Goal: Find specific page/section: Find specific page/section

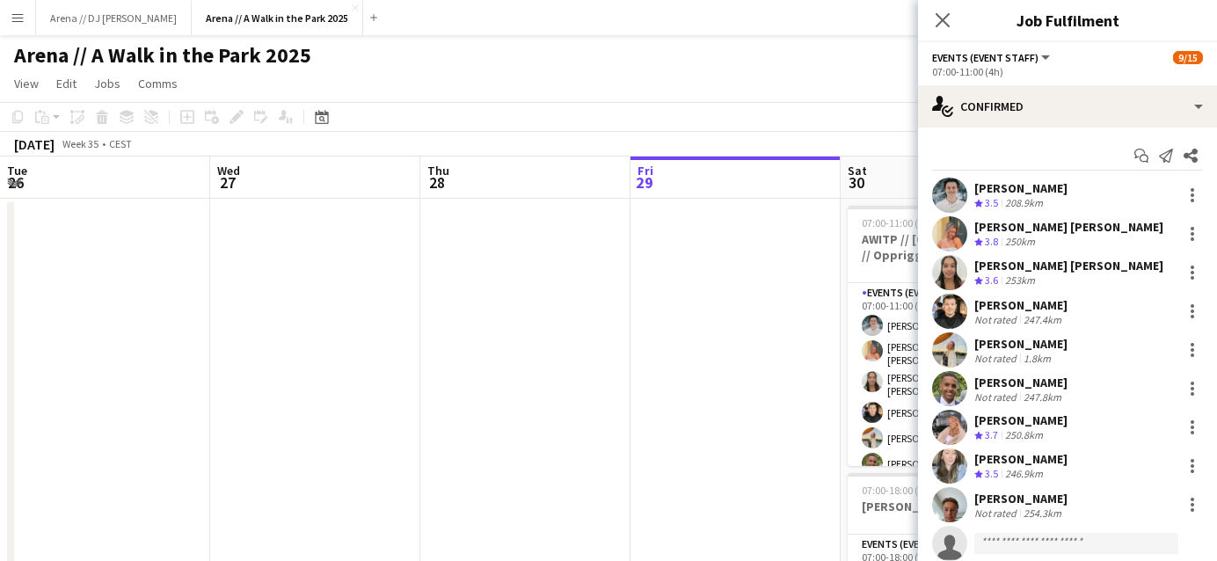
scroll to position [20, 0]
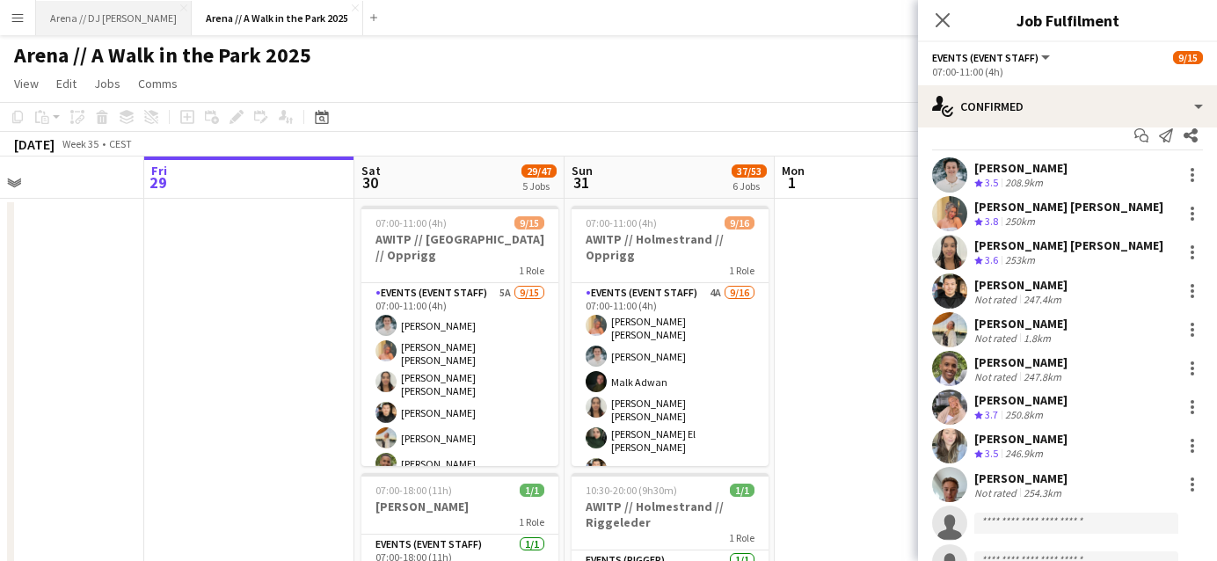
click at [69, 21] on button "Arena // DJ Walkie Close" at bounding box center [114, 18] width 156 height 34
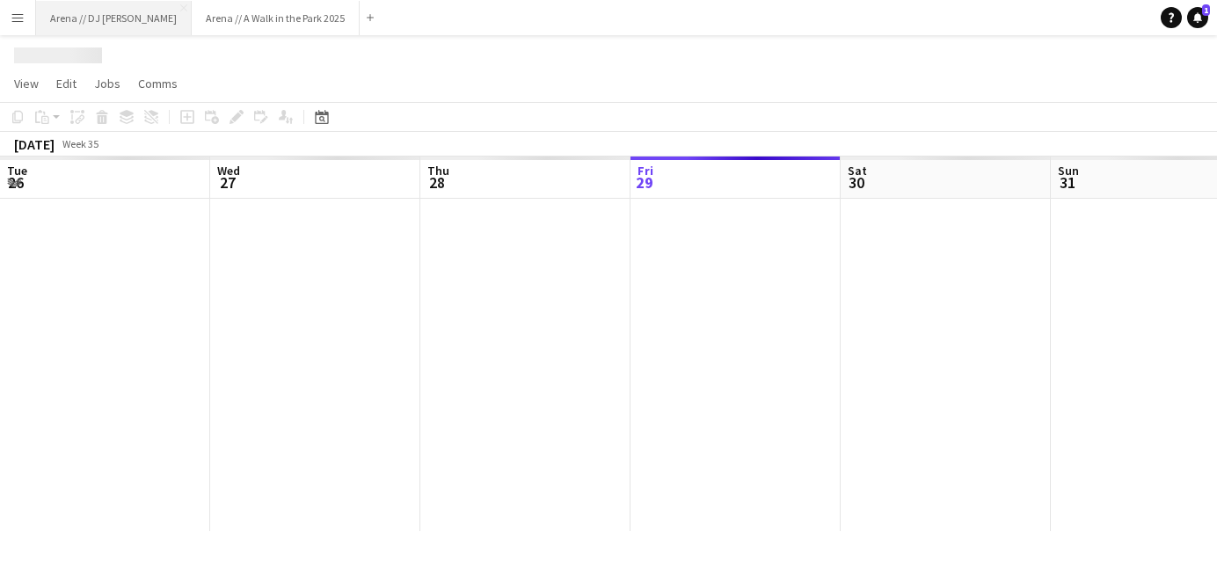
scroll to position [0, 420]
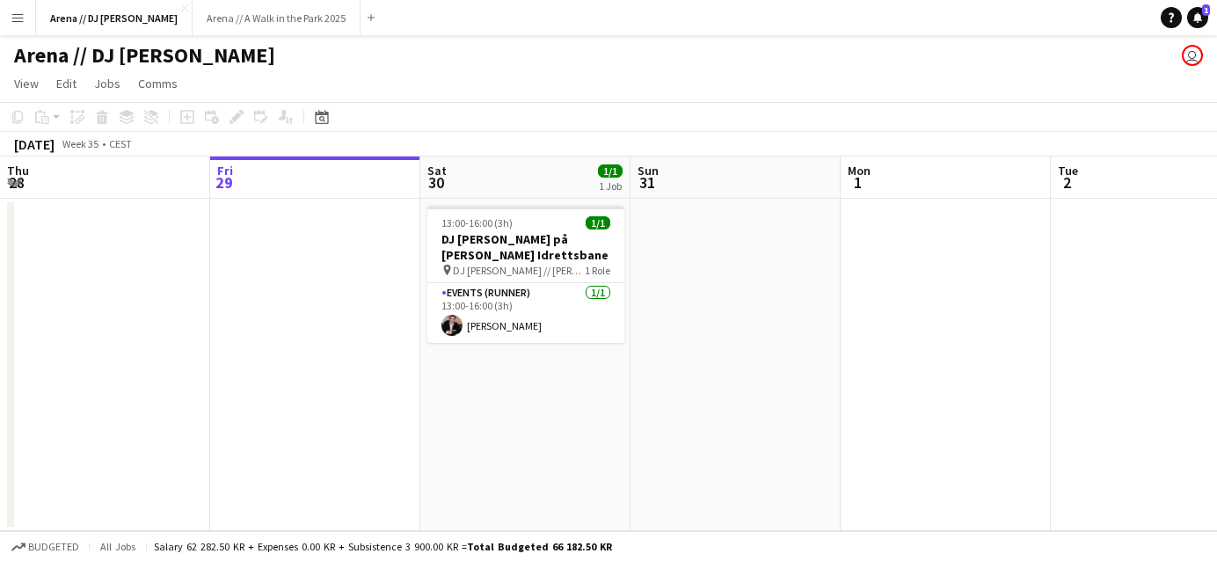
click at [15, 16] on app-icon "Menu" at bounding box center [18, 18] width 14 height 14
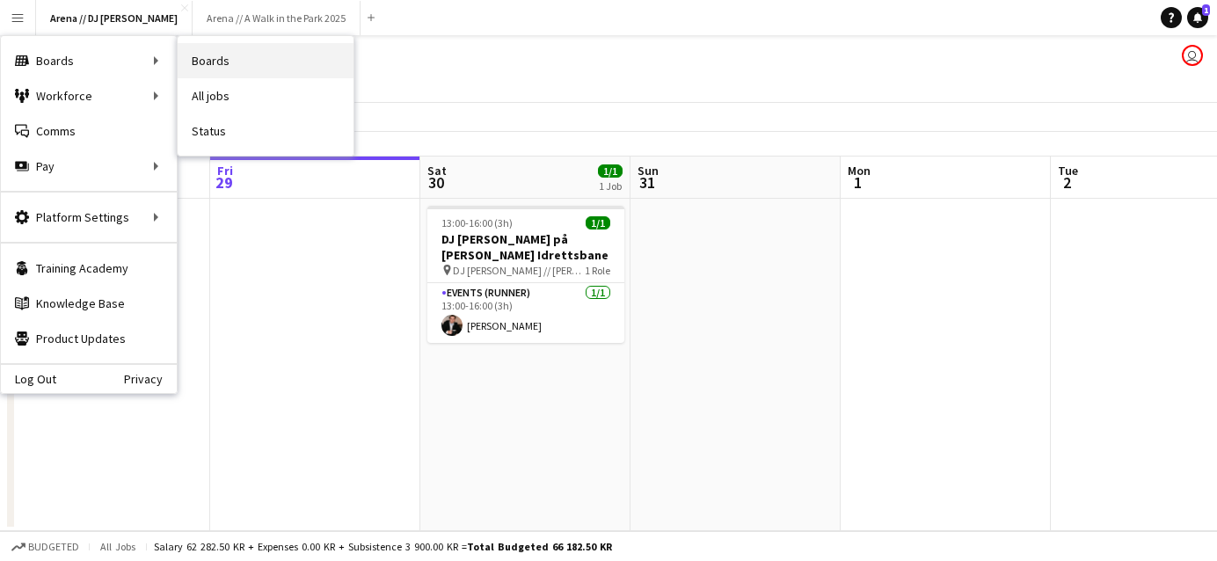
click at [193, 56] on link "Boards" at bounding box center [266, 60] width 176 height 35
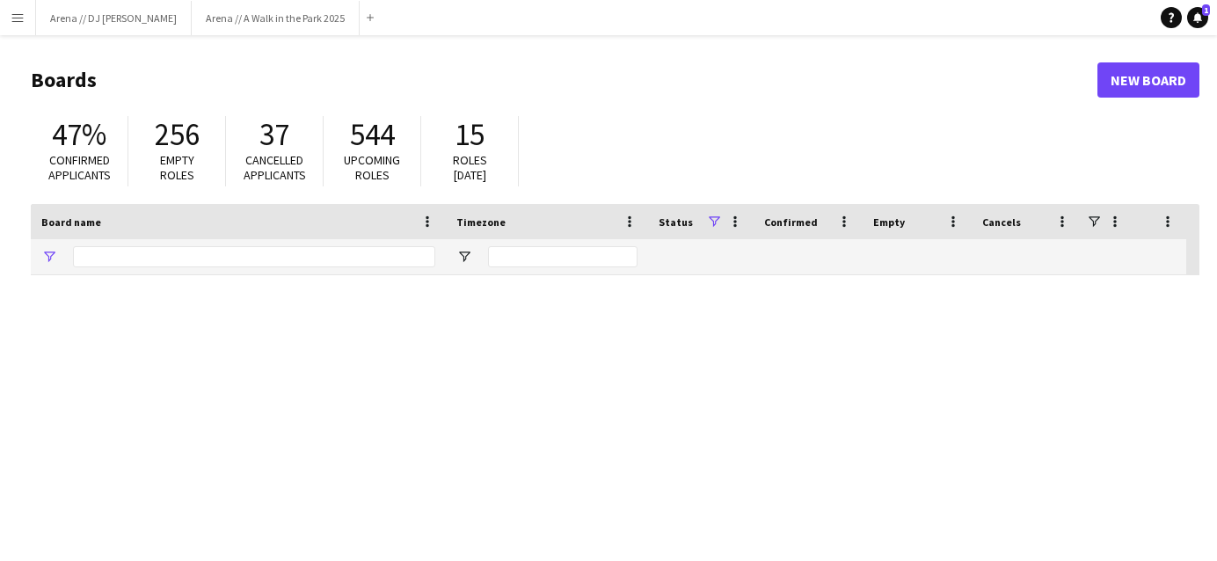
type input "*****"
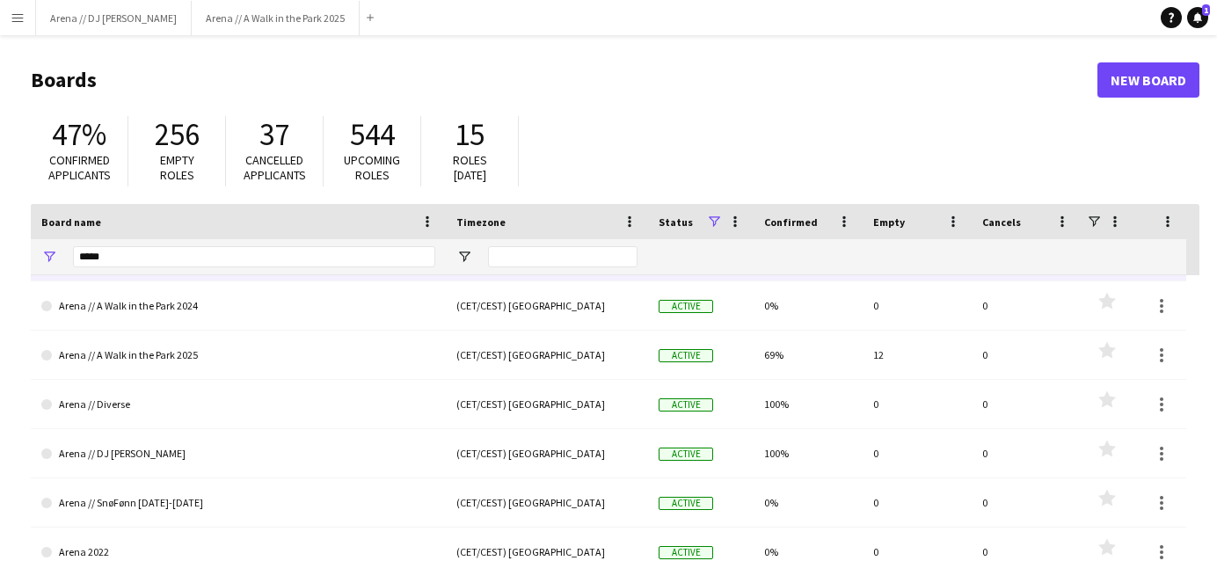
scroll to position [49, 0]
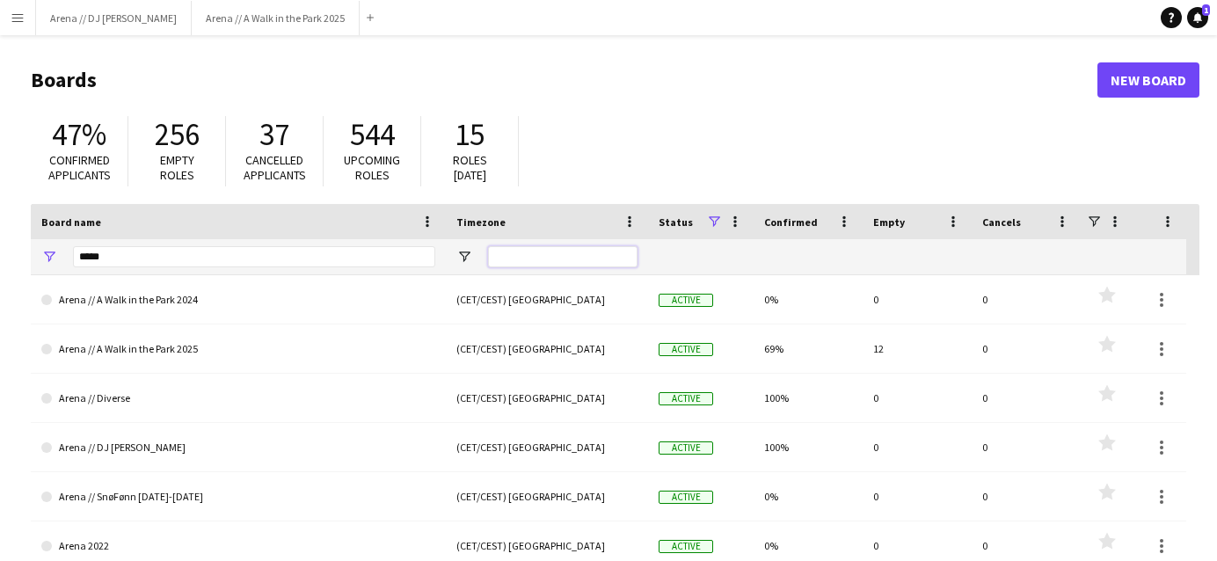
click at [530, 251] on input "Timezone Filter Input" at bounding box center [562, 256] width 149 height 21
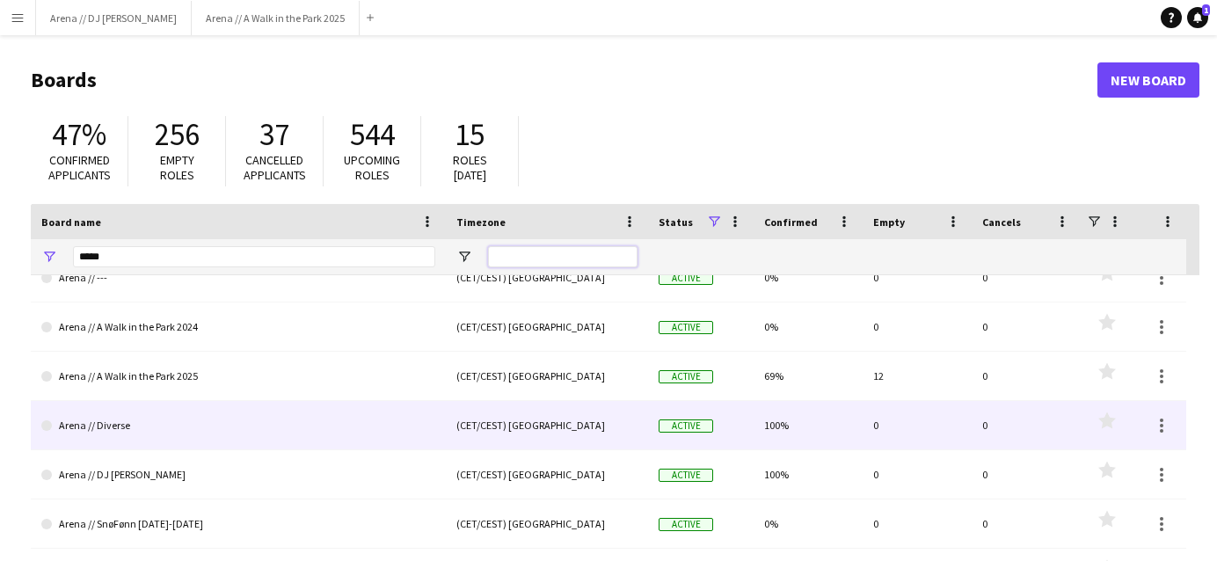
scroll to position [0, 0]
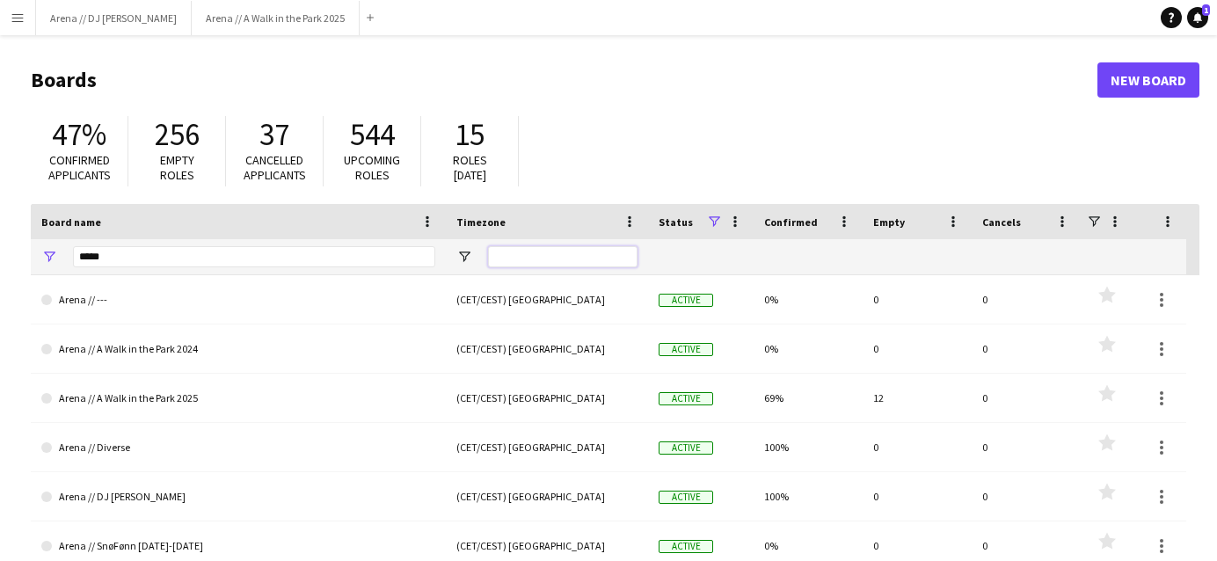
click at [550, 260] on input "Timezone Filter Input" at bounding box center [562, 256] width 149 height 21
click at [192, 12] on button "Arena // A Walk in the Park 2025 Close" at bounding box center [276, 18] width 168 height 34
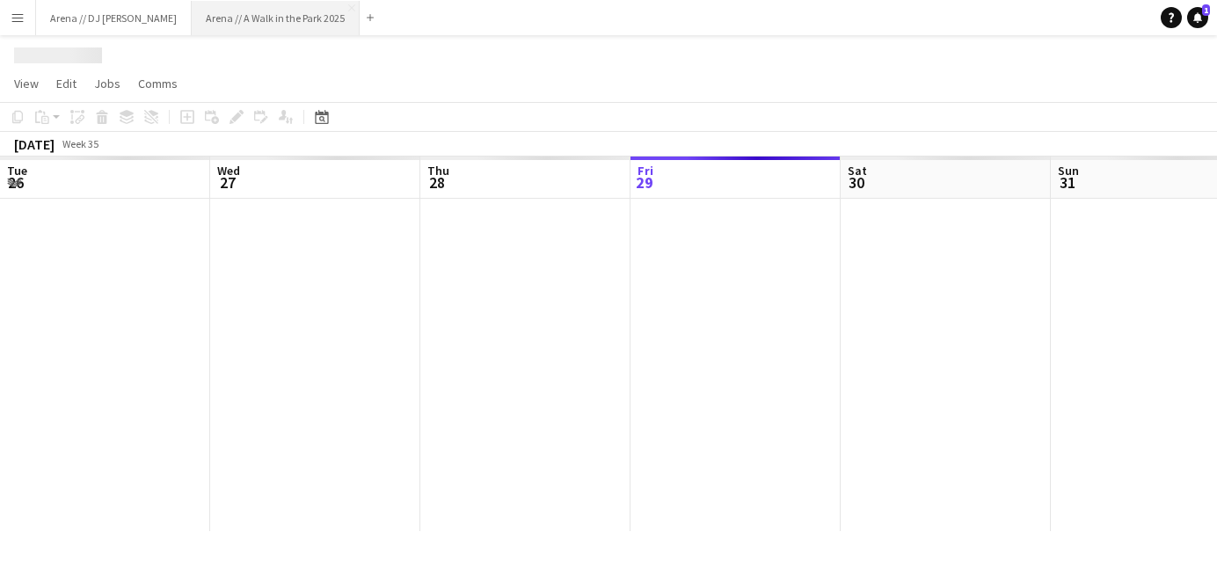
scroll to position [0, 420]
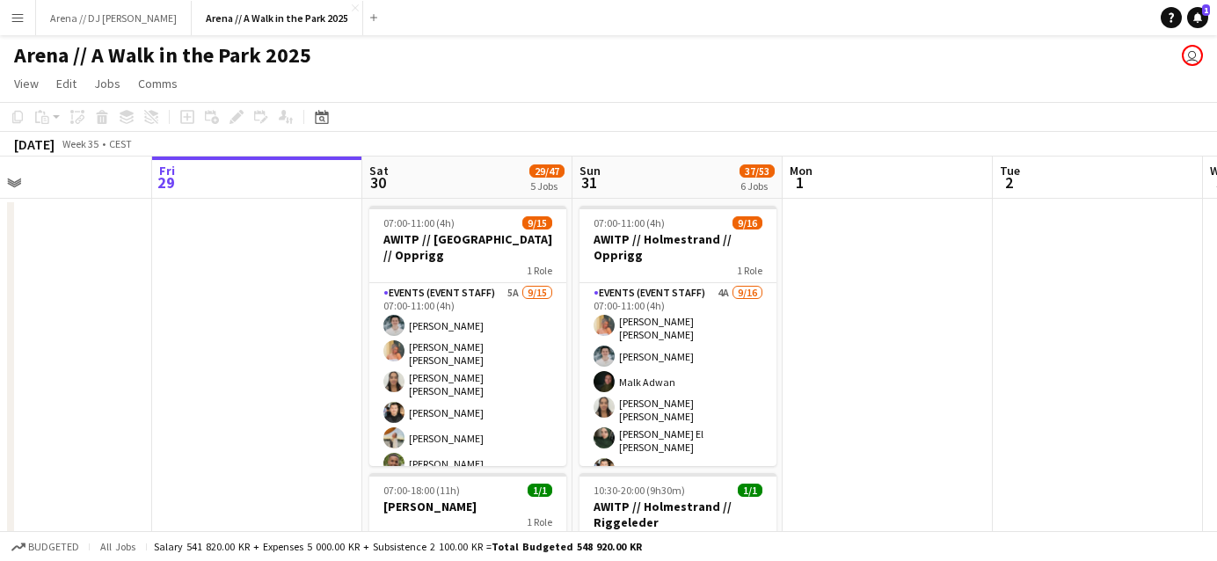
drag, startPoint x: 226, startPoint y: 319, endPoint x: 162, endPoint y: 282, distance: 74.1
